Goal: Browse casually

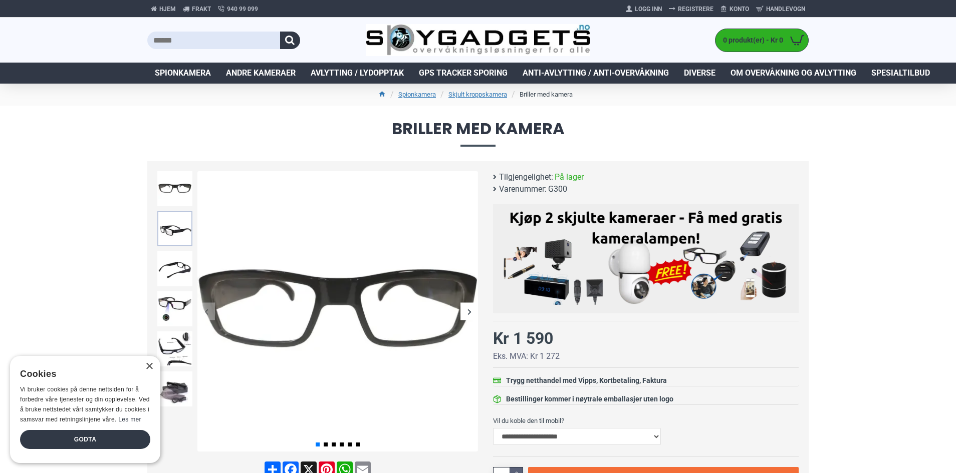
click at [174, 233] on img at bounding box center [174, 228] width 35 height 35
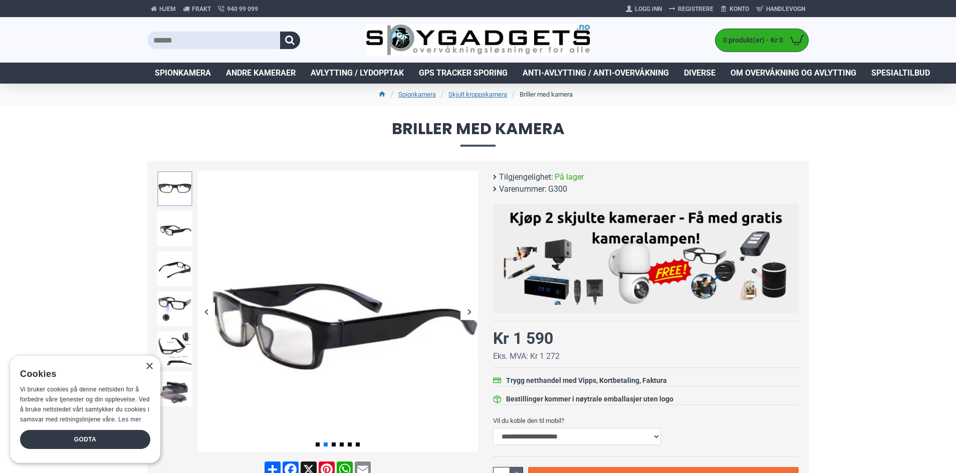
click at [176, 195] on img at bounding box center [174, 188] width 35 height 35
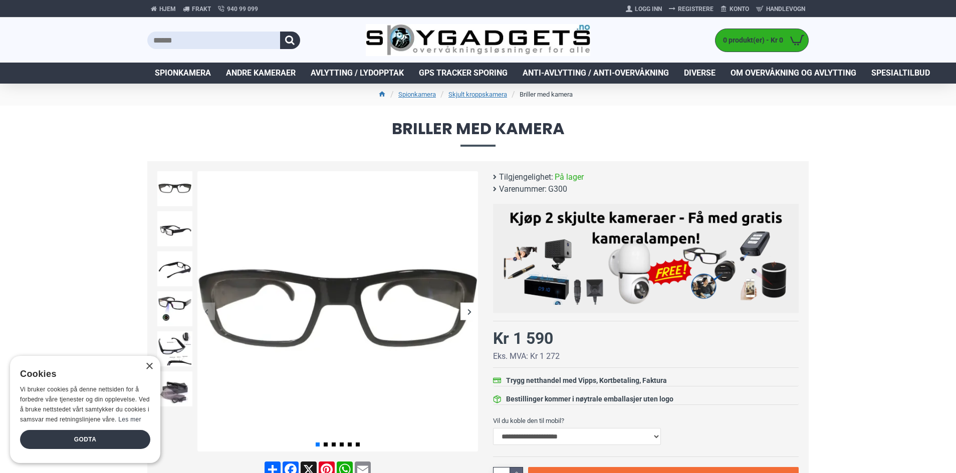
click at [179, 289] on div at bounding box center [175, 269] width 40 height 40
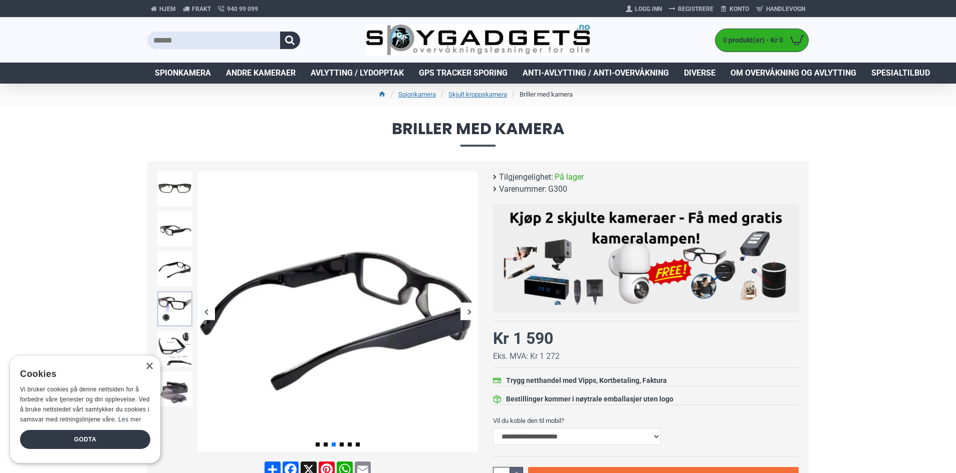
click at [174, 318] on img at bounding box center [174, 309] width 35 height 35
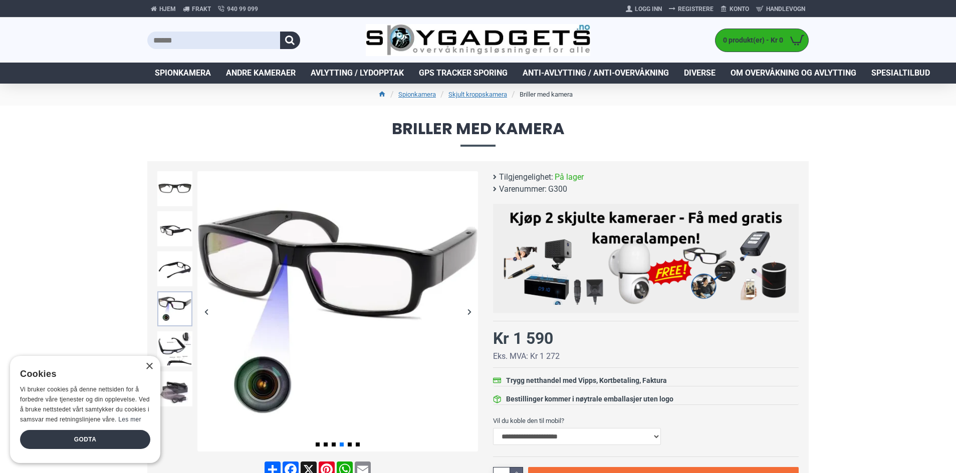
scroll to position [50, 0]
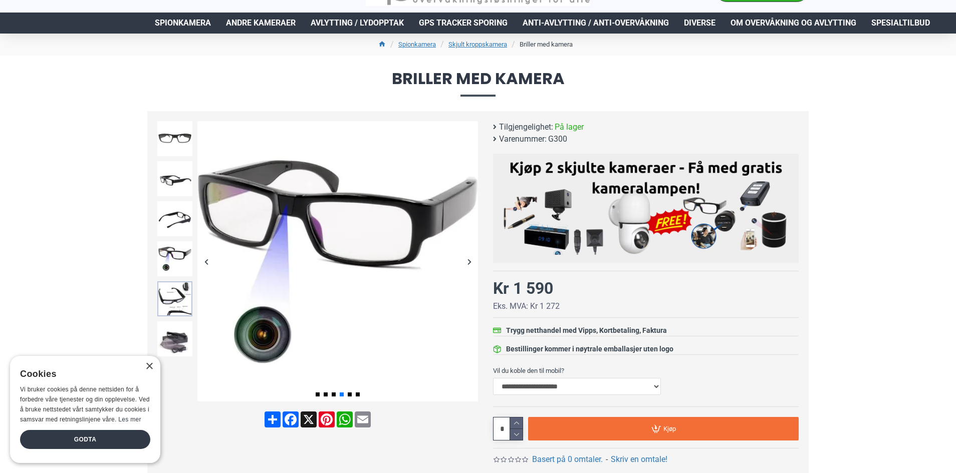
click at [177, 308] on img at bounding box center [174, 299] width 35 height 35
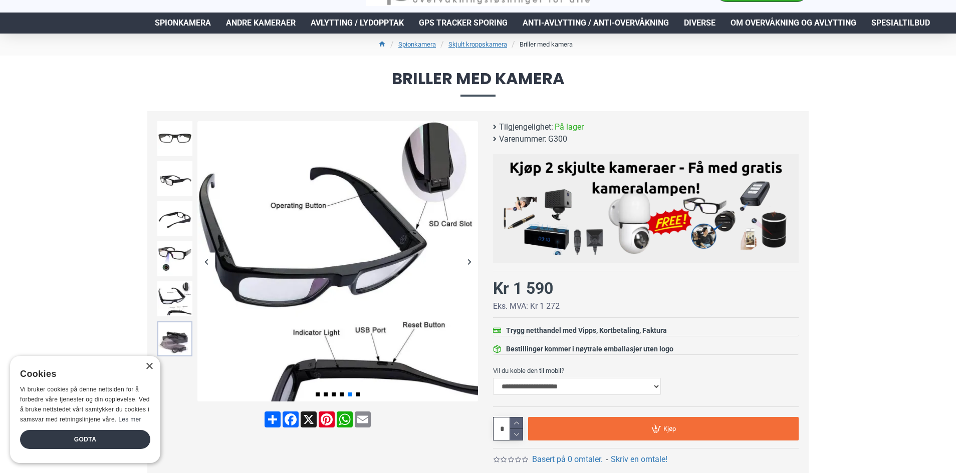
click at [179, 329] on img at bounding box center [174, 339] width 35 height 35
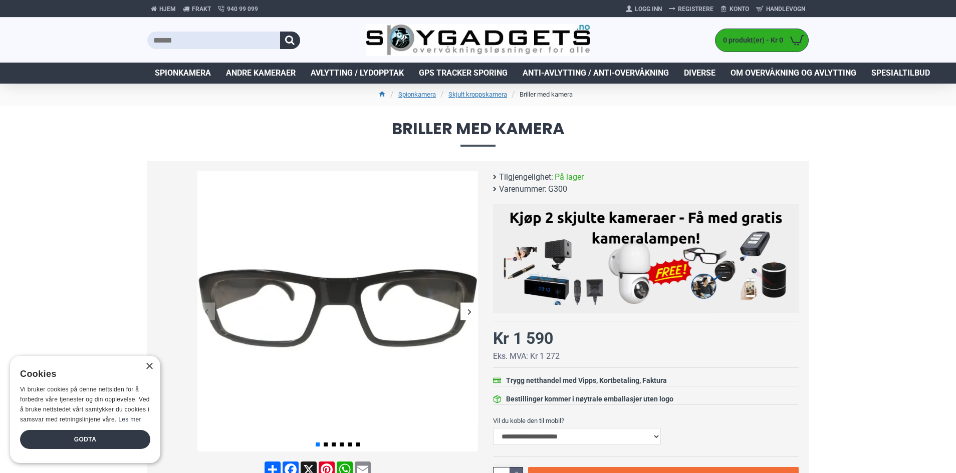
click at [471, 311] on div "Next slide" at bounding box center [469, 312] width 18 height 18
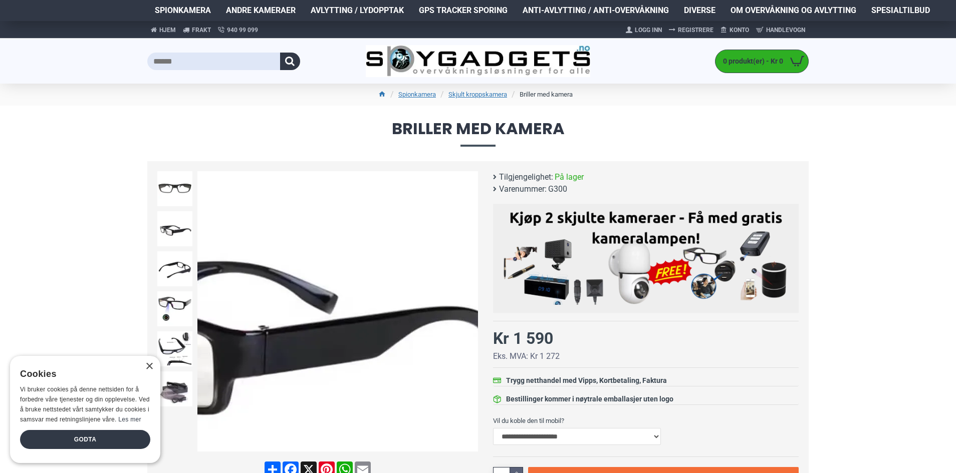
scroll to position [150, 0]
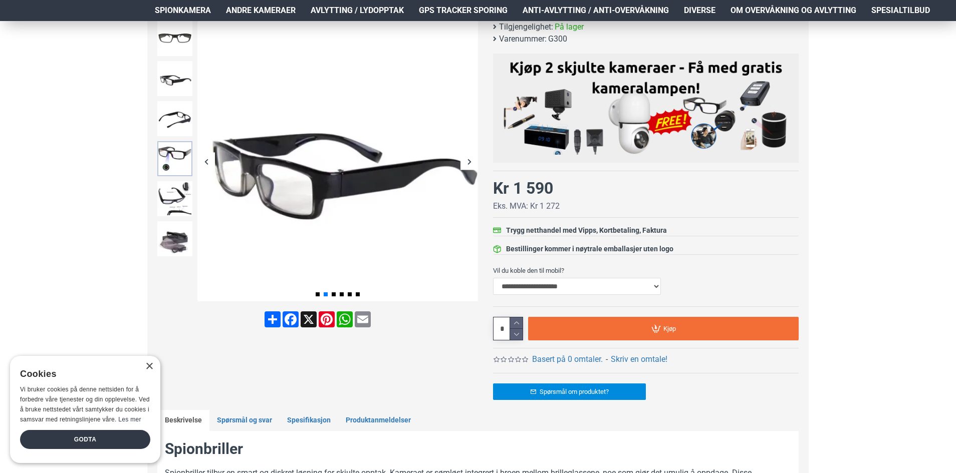
click at [178, 157] on img at bounding box center [174, 158] width 35 height 35
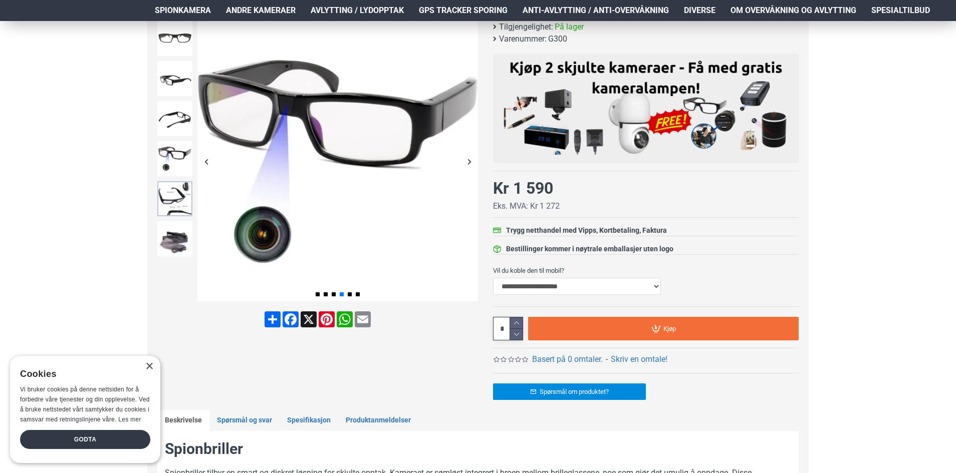
click at [188, 194] on img at bounding box center [174, 198] width 35 height 35
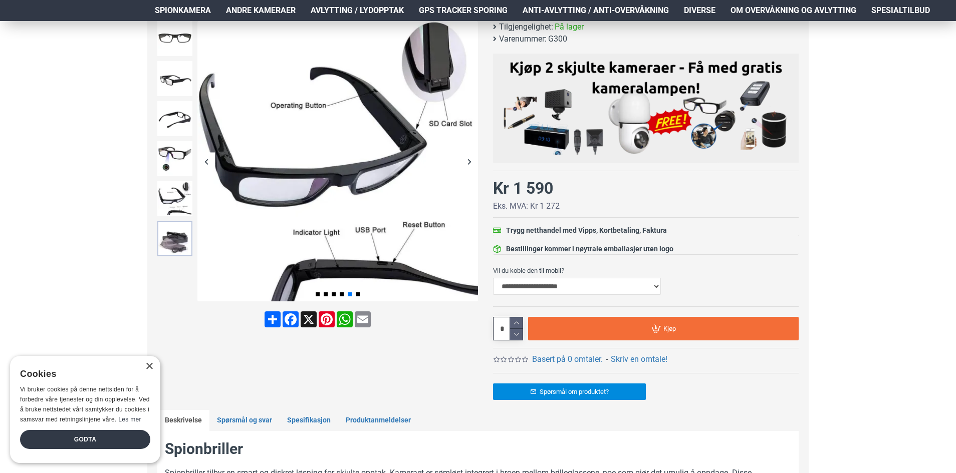
click at [183, 238] on img at bounding box center [174, 238] width 35 height 35
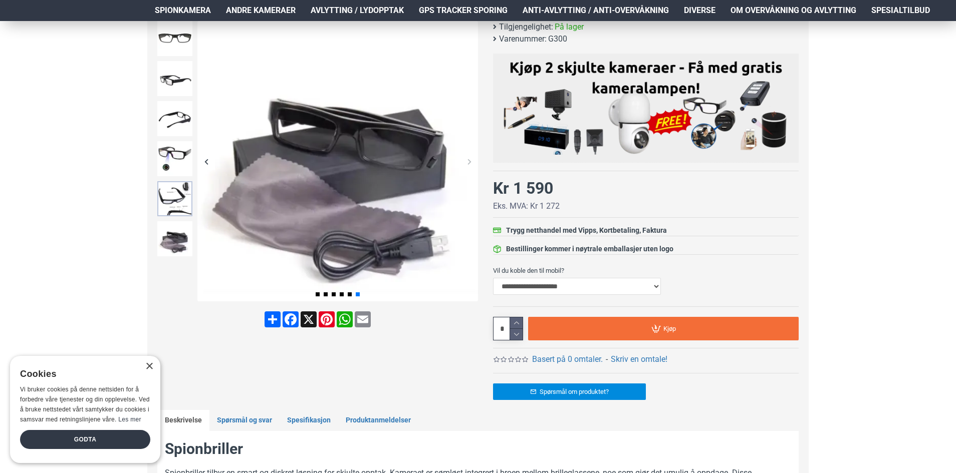
click at [181, 198] on img at bounding box center [174, 198] width 35 height 35
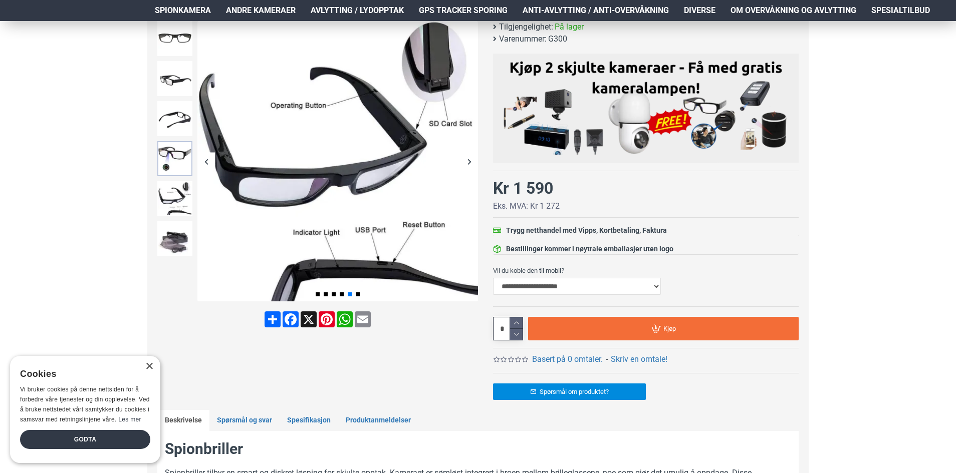
click at [181, 161] on img at bounding box center [174, 158] width 35 height 35
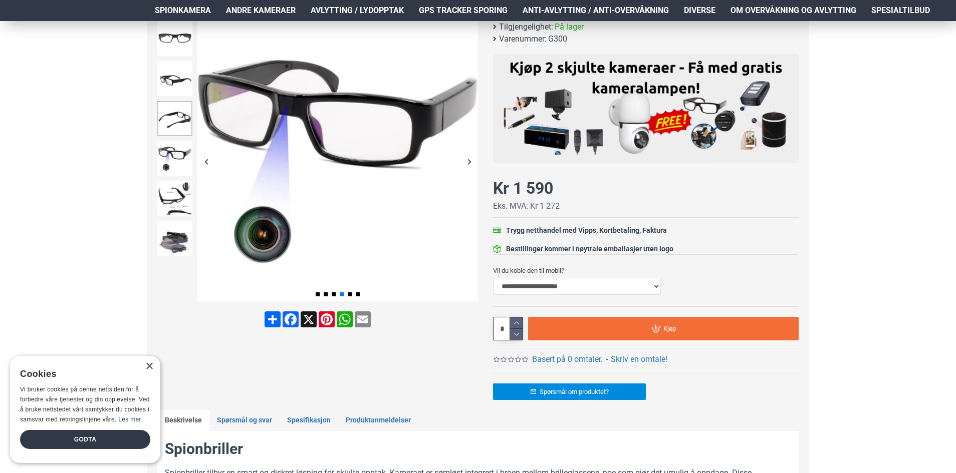
click at [173, 124] on img at bounding box center [174, 118] width 35 height 35
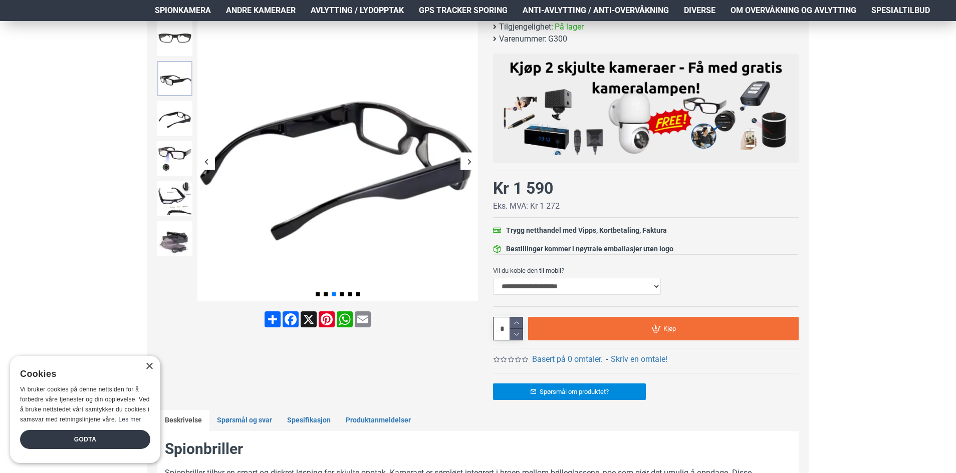
click at [170, 95] on img at bounding box center [174, 78] width 35 height 35
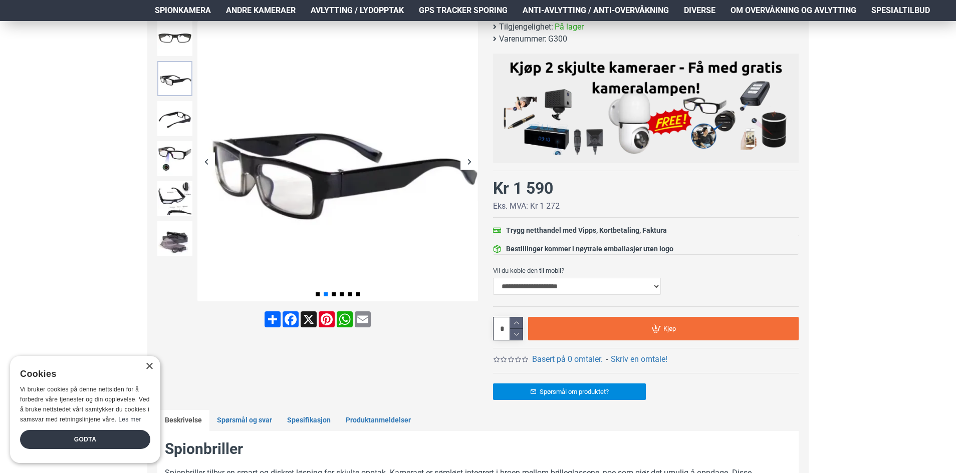
click at [174, 64] on img at bounding box center [174, 78] width 35 height 35
click at [182, 121] on img at bounding box center [174, 118] width 35 height 35
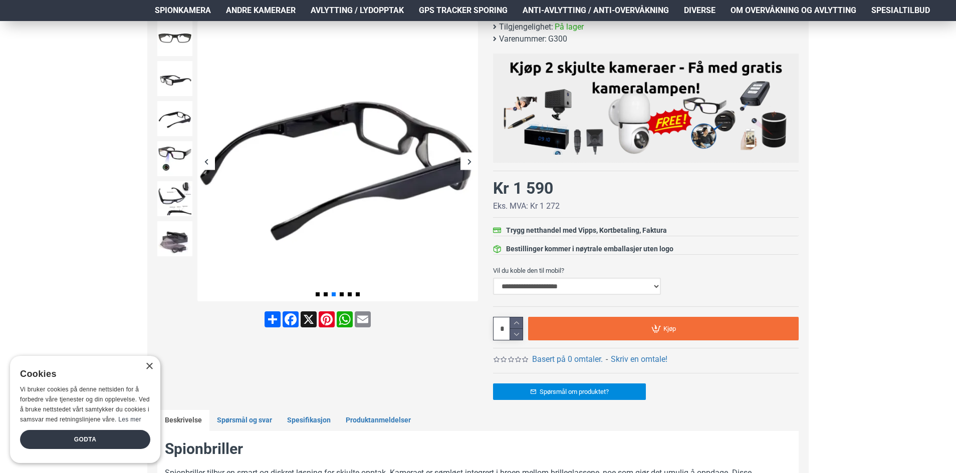
click at [549, 291] on select "**********" at bounding box center [577, 286] width 168 height 17
click at [549, 288] on select "**********" at bounding box center [577, 286] width 168 height 17
click at [549, 286] on select "**********" at bounding box center [577, 286] width 168 height 17
click at [549, 285] on select "**********" at bounding box center [577, 286] width 168 height 17
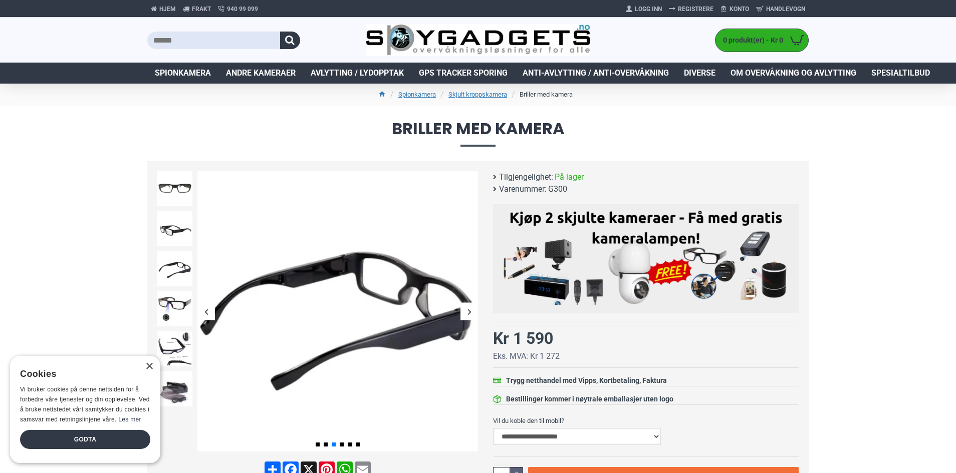
scroll to position [100, 0]
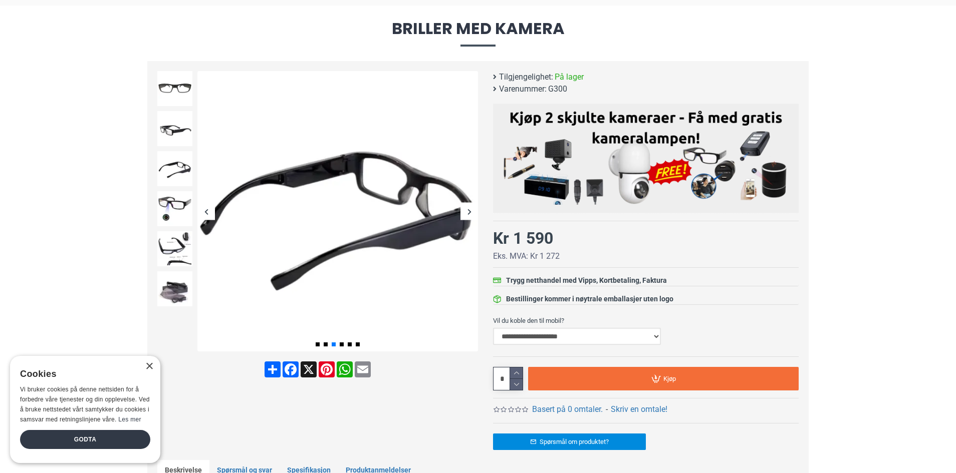
click at [549, 331] on select "**********" at bounding box center [577, 336] width 168 height 17
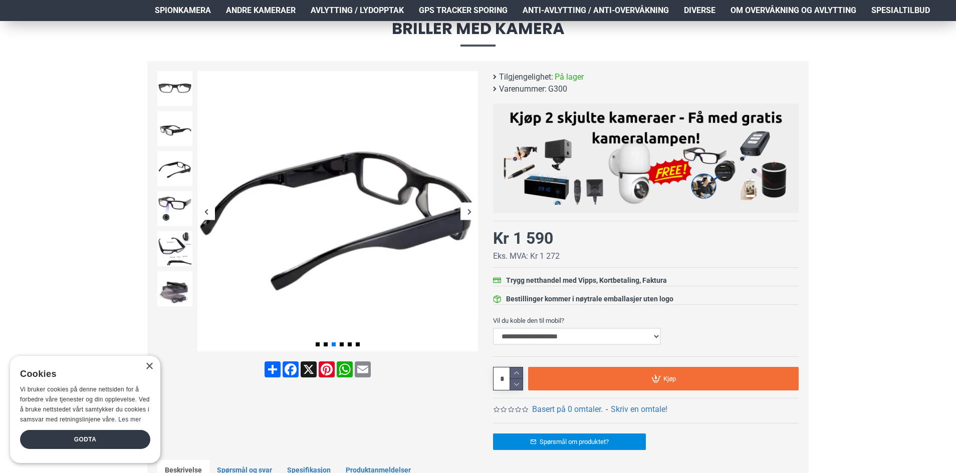
scroll to position [150, 0]
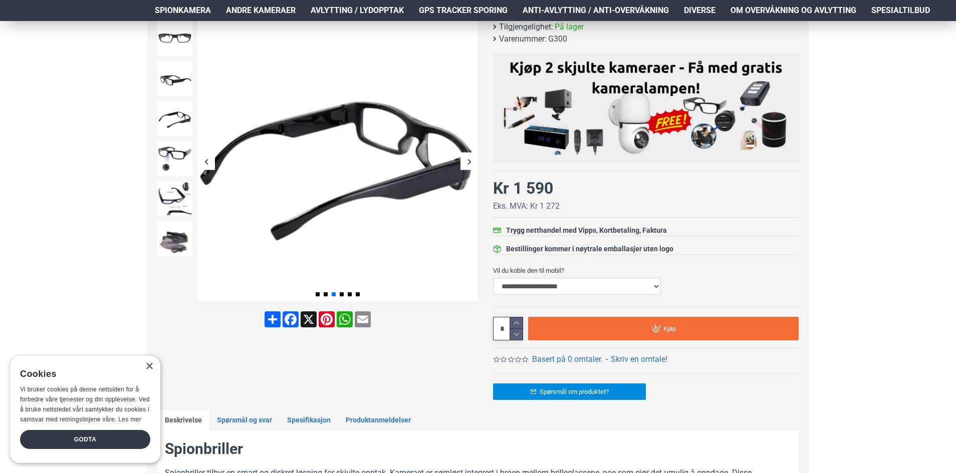
click at [542, 283] on select "**********" at bounding box center [577, 286] width 168 height 17
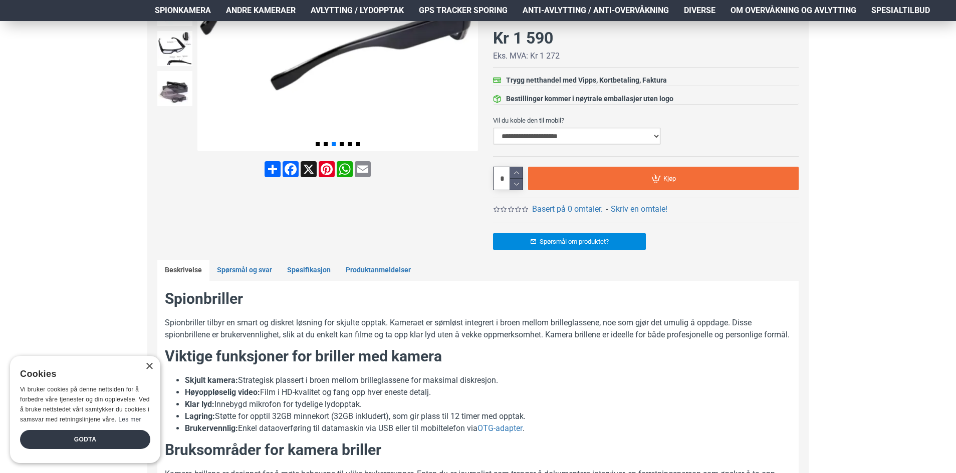
scroll to position [100, 0]
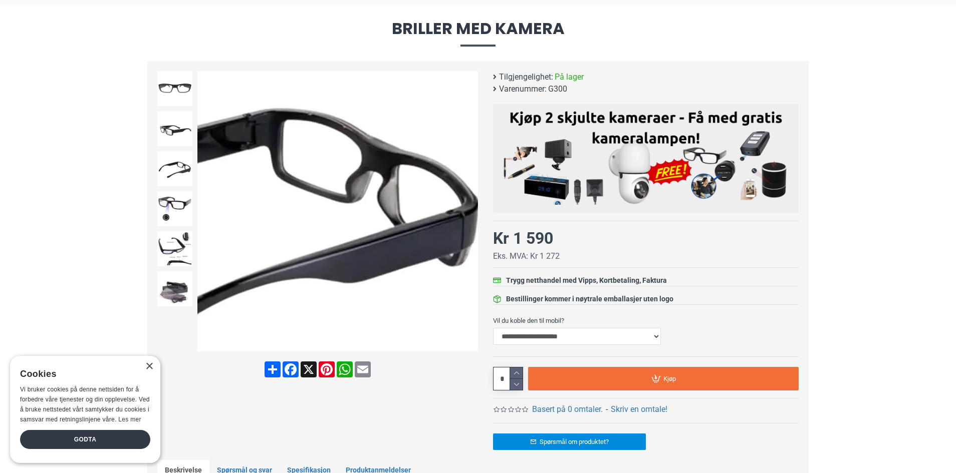
click at [465, 207] on div "Next slide" at bounding box center [469, 212] width 18 height 18
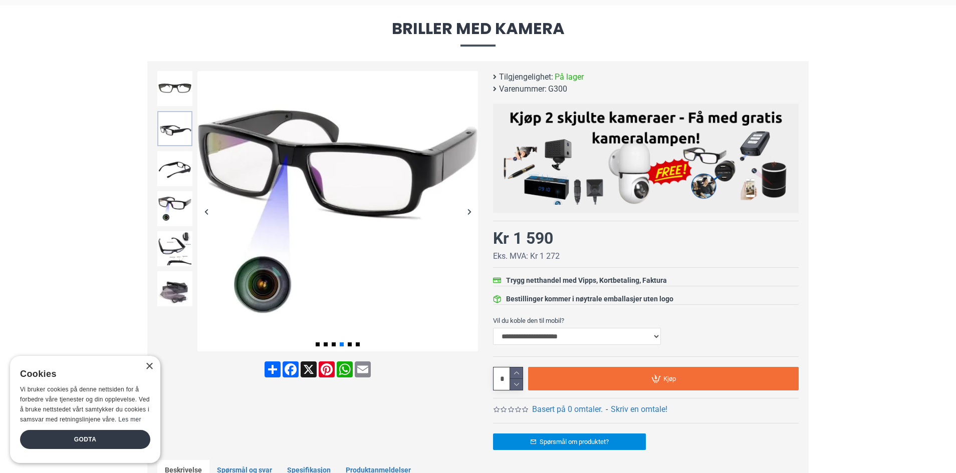
click at [184, 138] on img at bounding box center [174, 128] width 35 height 35
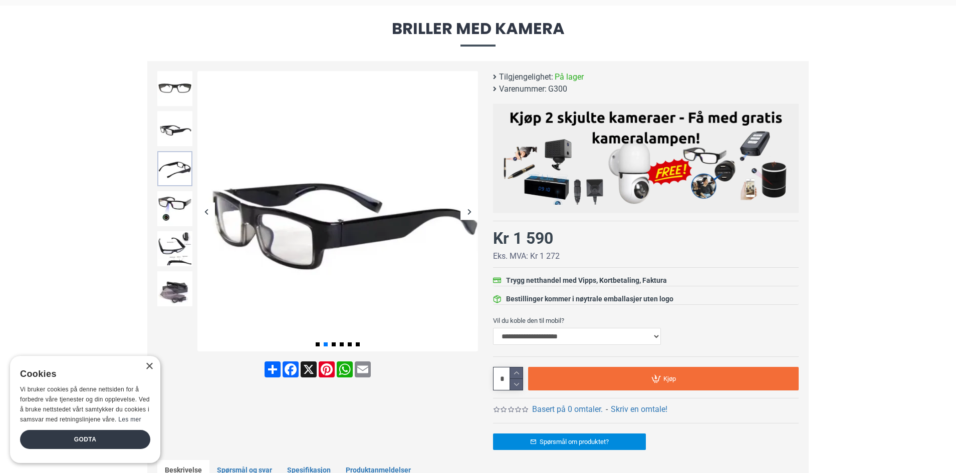
click at [179, 180] on img at bounding box center [174, 168] width 35 height 35
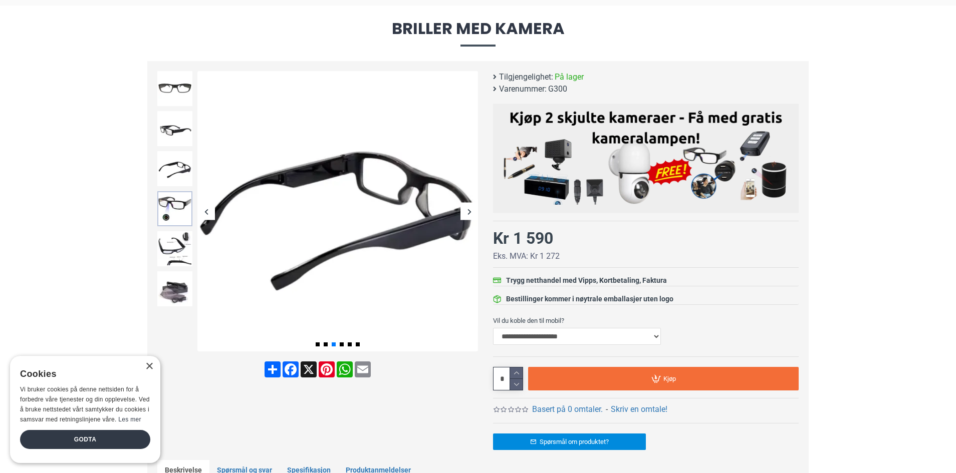
click at [177, 210] on img at bounding box center [174, 208] width 35 height 35
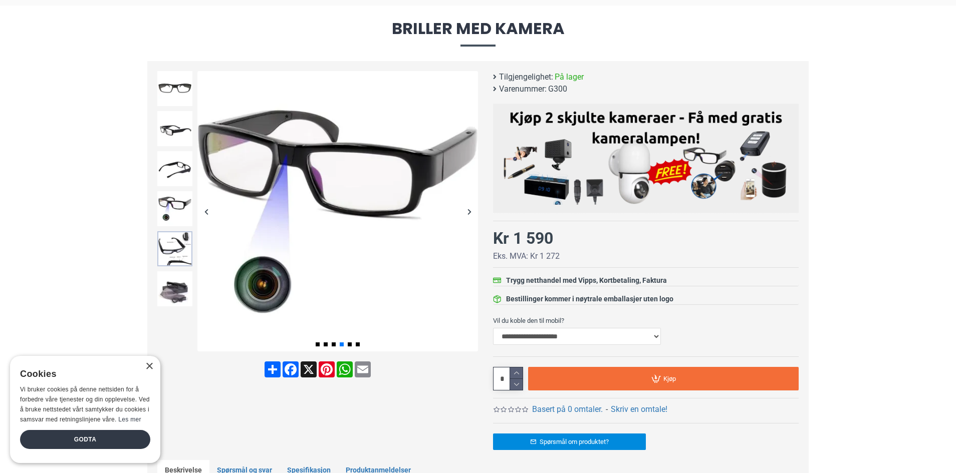
click at [178, 246] on img at bounding box center [174, 248] width 35 height 35
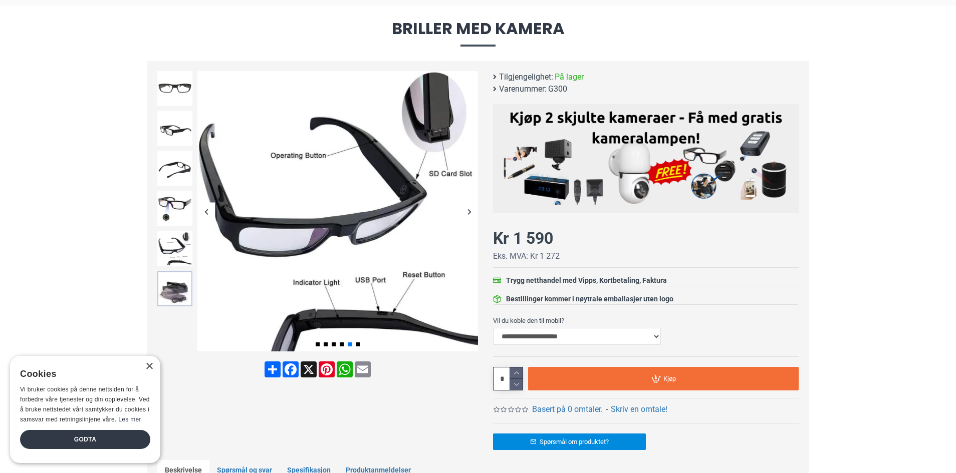
click at [177, 274] on img at bounding box center [174, 288] width 35 height 35
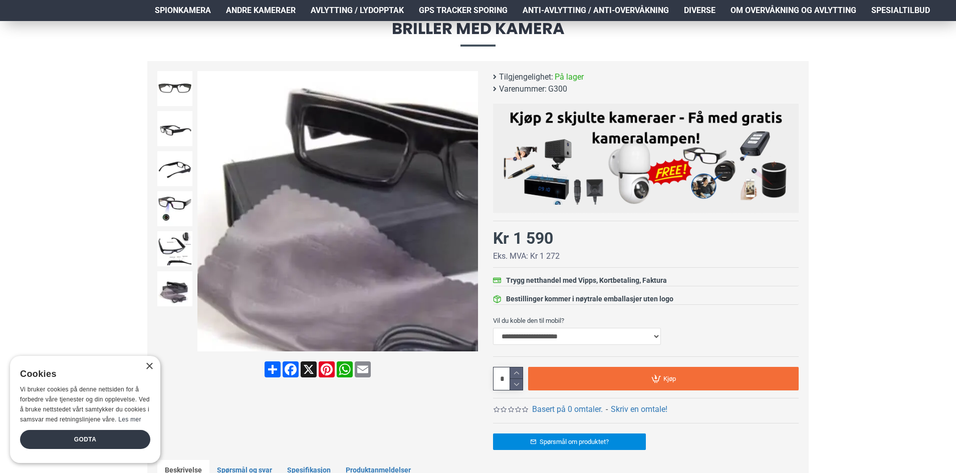
scroll to position [150, 0]
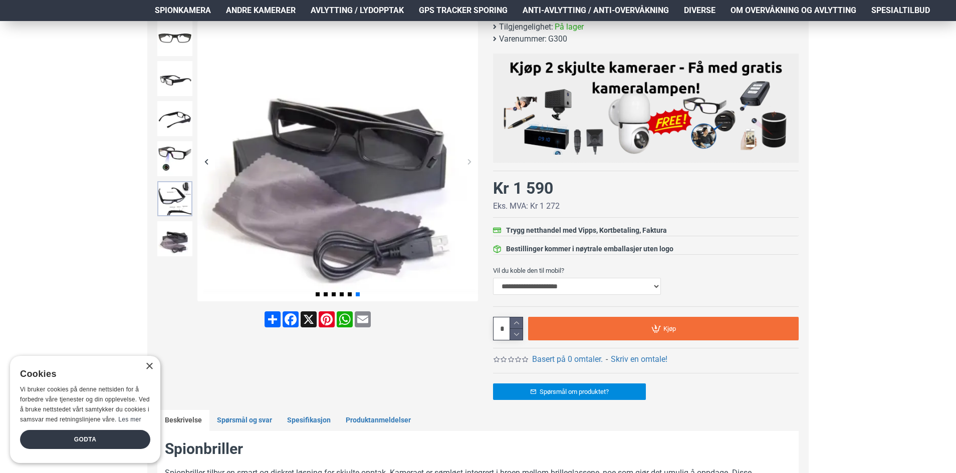
click at [180, 201] on img at bounding box center [174, 198] width 35 height 35
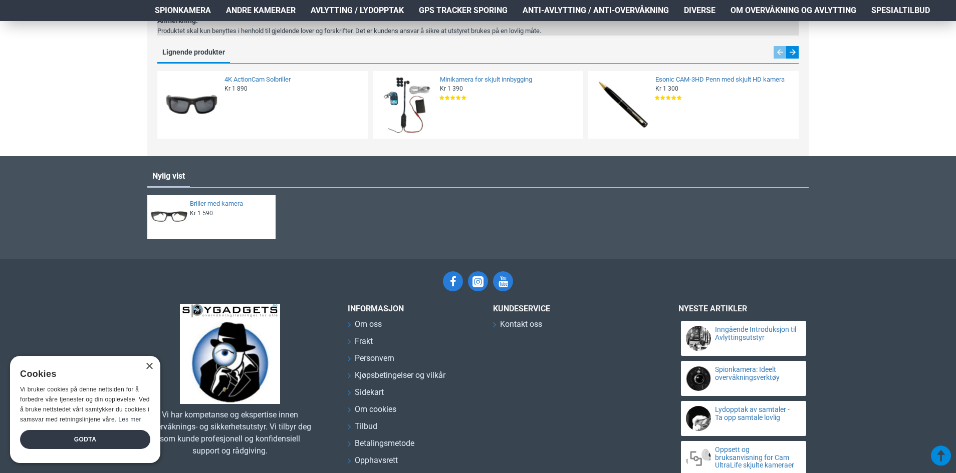
scroll to position [1284, 0]
